Goal: Task Accomplishment & Management: Manage account settings

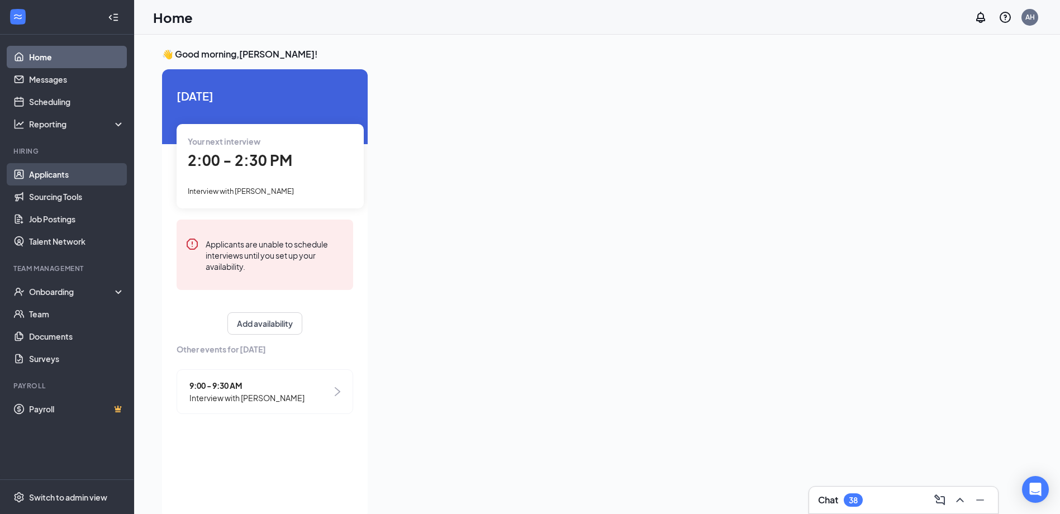
click at [75, 170] on link "Applicants" at bounding box center [77, 174] width 96 height 22
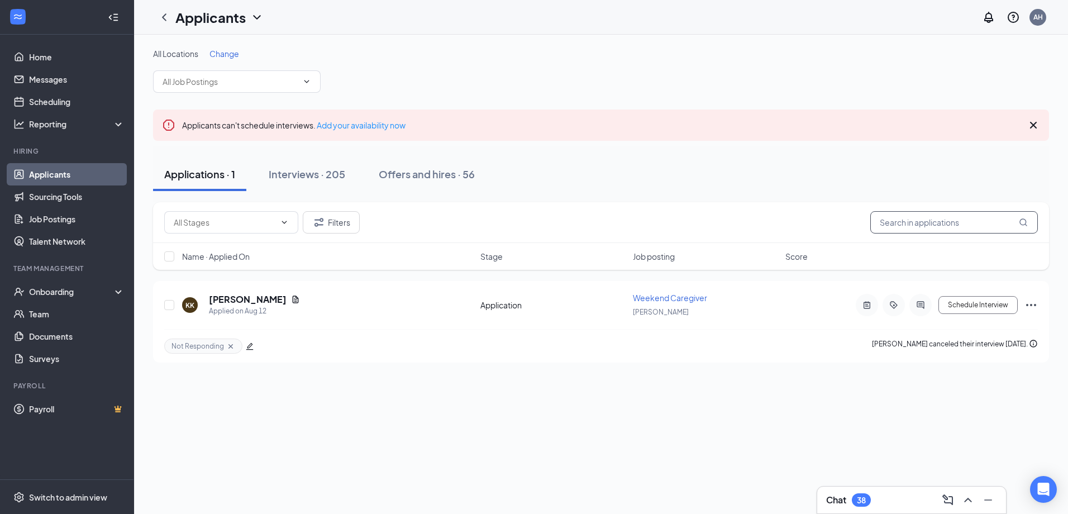
click at [941, 215] on input "text" at bounding box center [955, 222] width 168 height 22
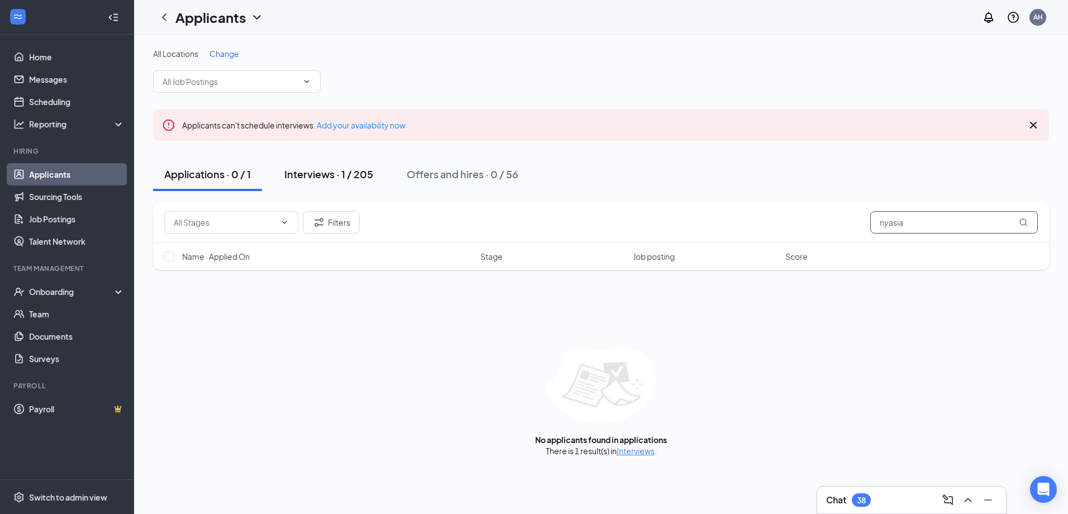
type input "nyasia"
click at [368, 185] on button "Interviews · 1 / 205" at bounding box center [328, 175] width 111 height 34
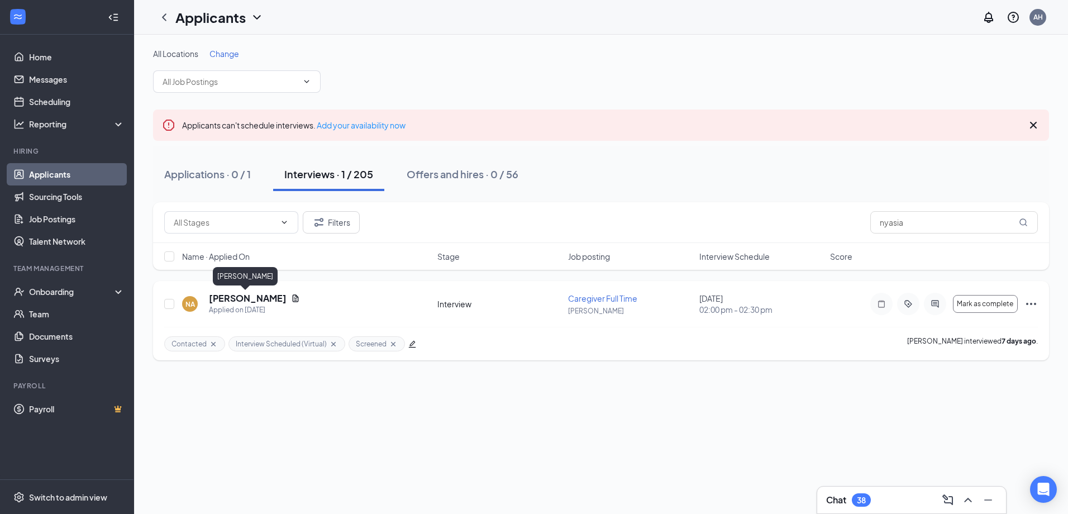
click at [245, 302] on h5 "[PERSON_NAME]" at bounding box center [248, 298] width 78 height 12
